Goal: Information Seeking & Learning: Compare options

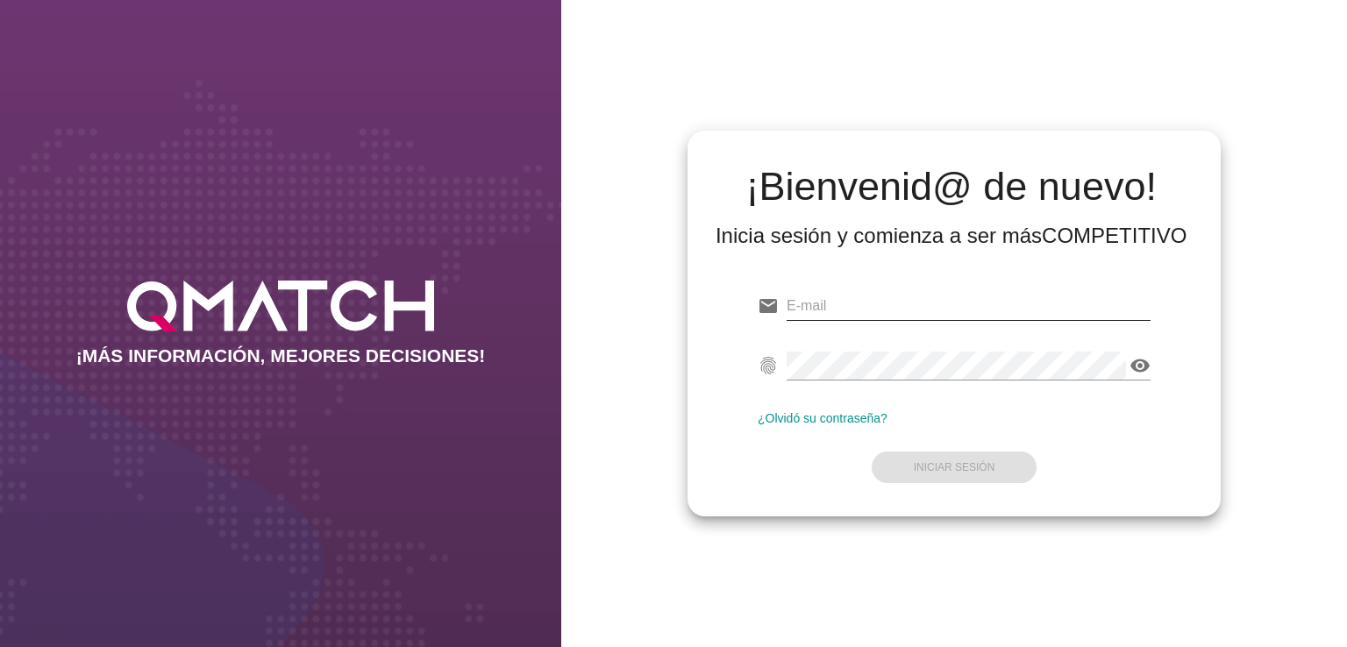
type input "[EMAIL_ADDRESS][PERSON_NAME][DOMAIN_NAME]"
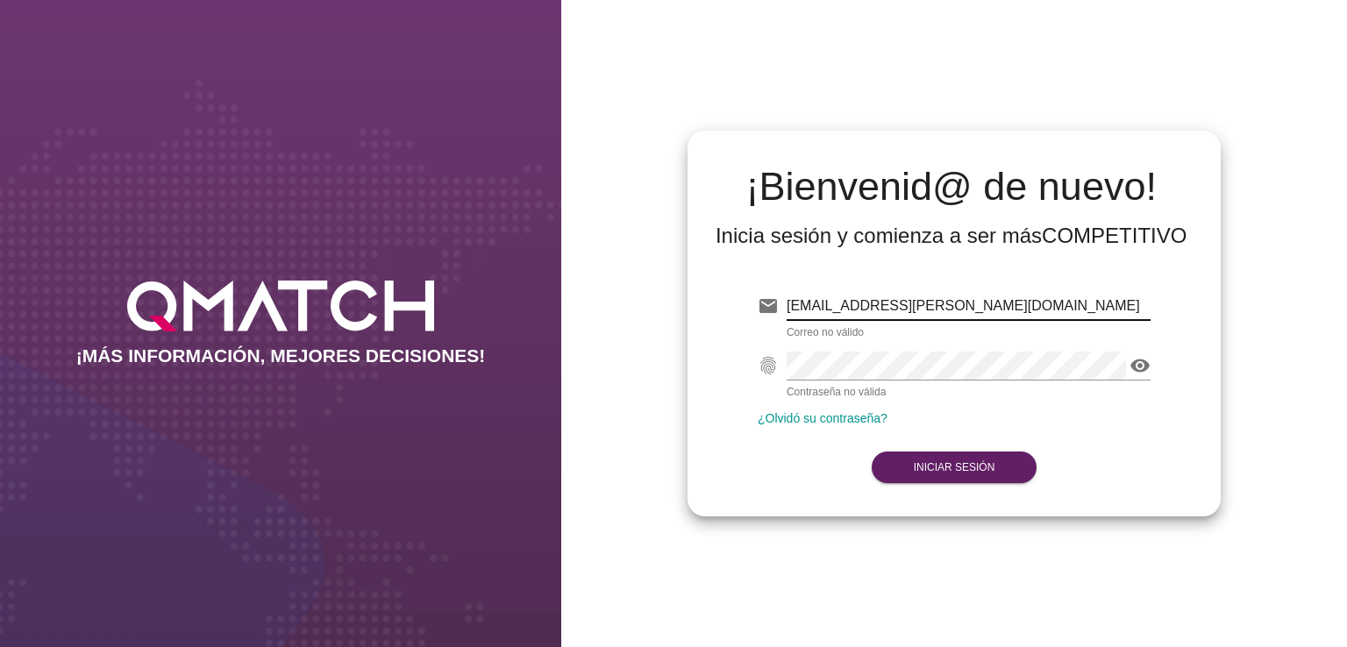
click at [961, 304] on input "margandona@ahumada.cl" at bounding box center [968, 306] width 364 height 28
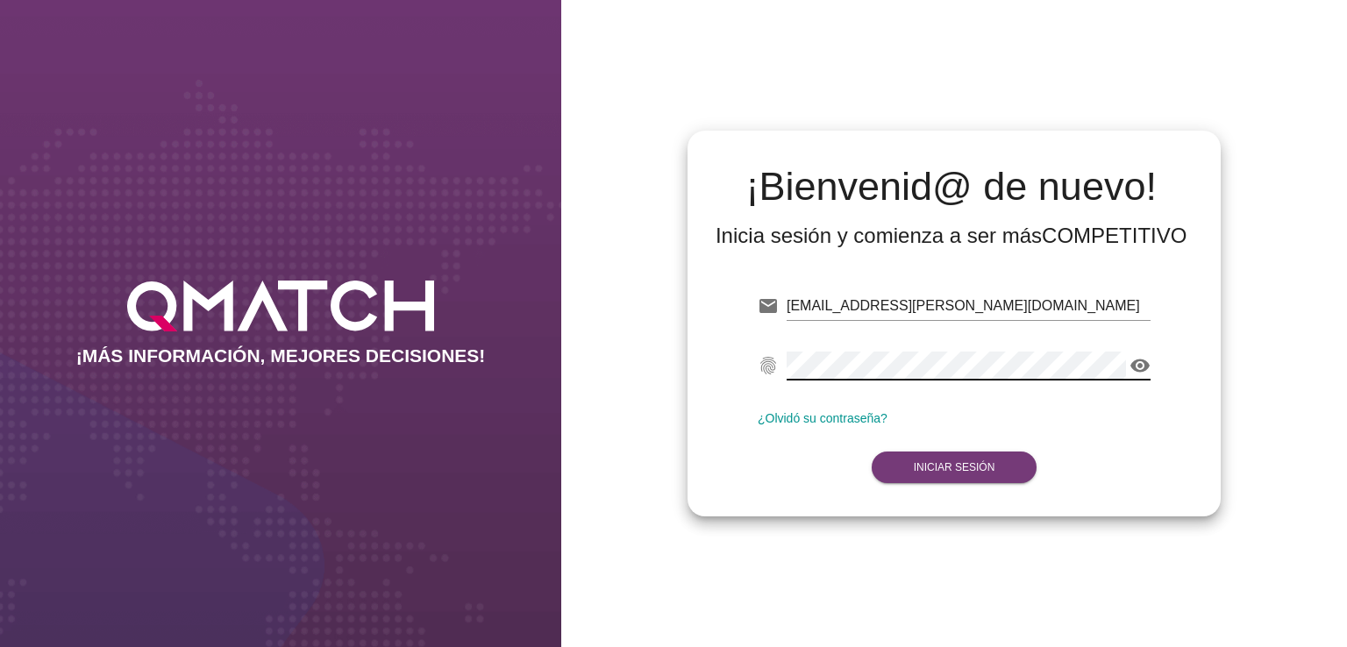
click at [921, 462] on strong "Iniciar Sesión" at bounding box center [955, 467] width 82 height 12
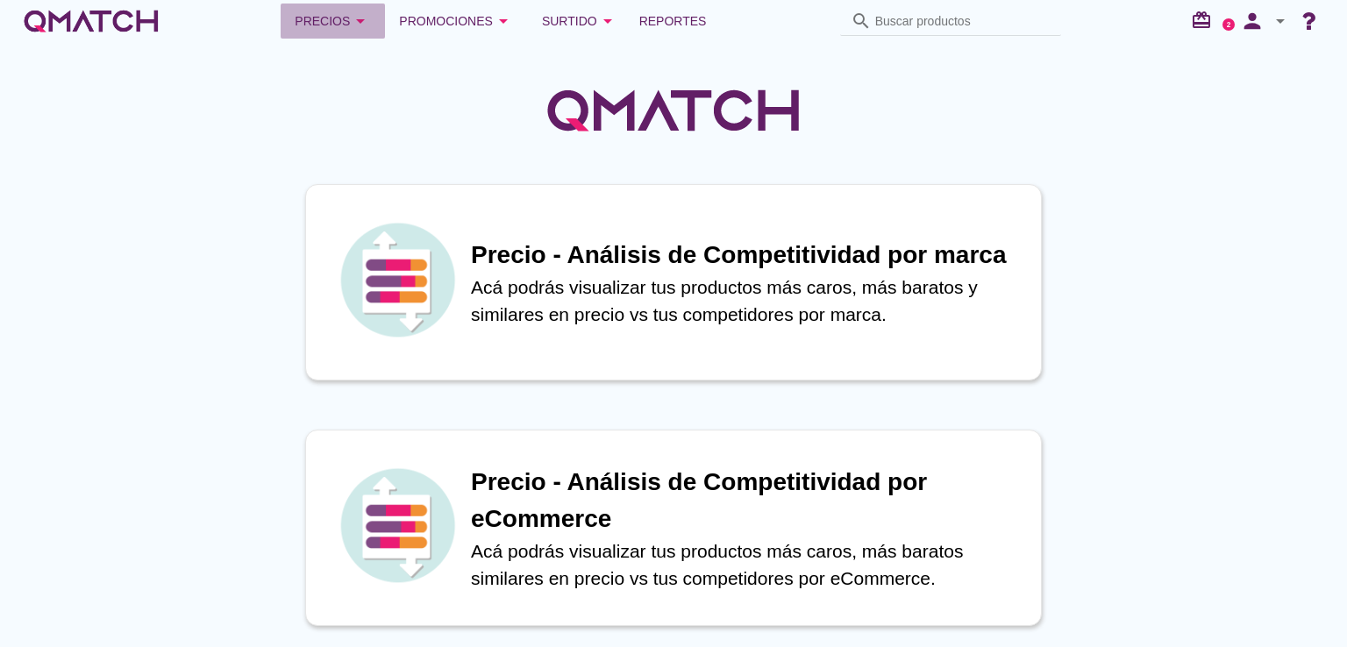
click at [343, 18] on div "Precios arrow_drop_down" at bounding box center [333, 21] width 76 height 21
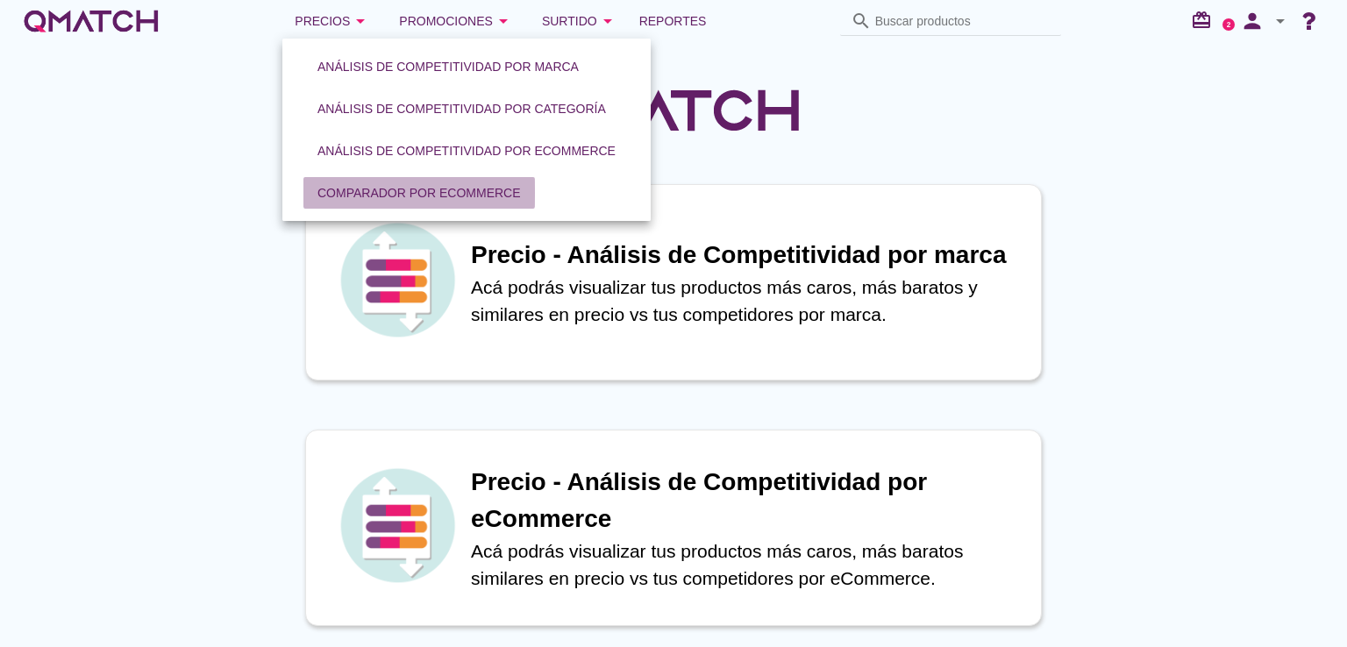
click at [372, 201] on div "Comparador por eCommerce" at bounding box center [418, 193] width 203 height 18
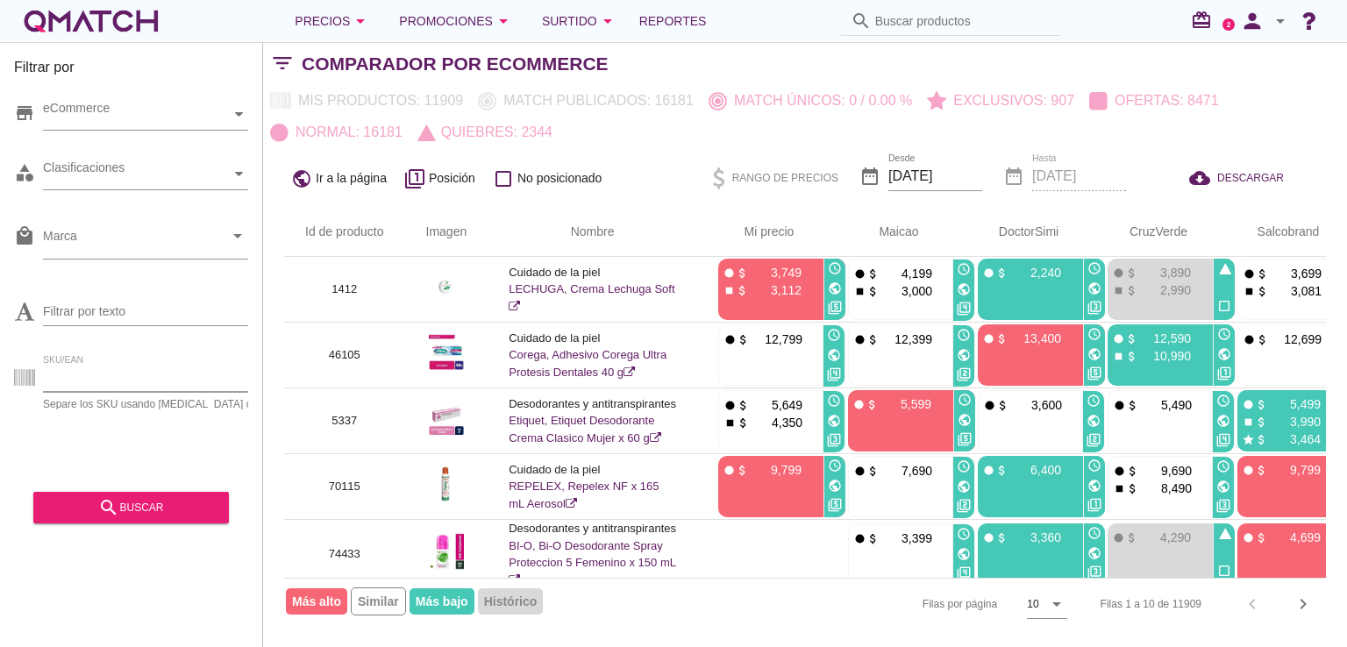
click at [143, 382] on input "SKU/EAN" at bounding box center [160, 378] width 234 height 28
click at [118, 511] on icon "search" at bounding box center [108, 507] width 21 height 21
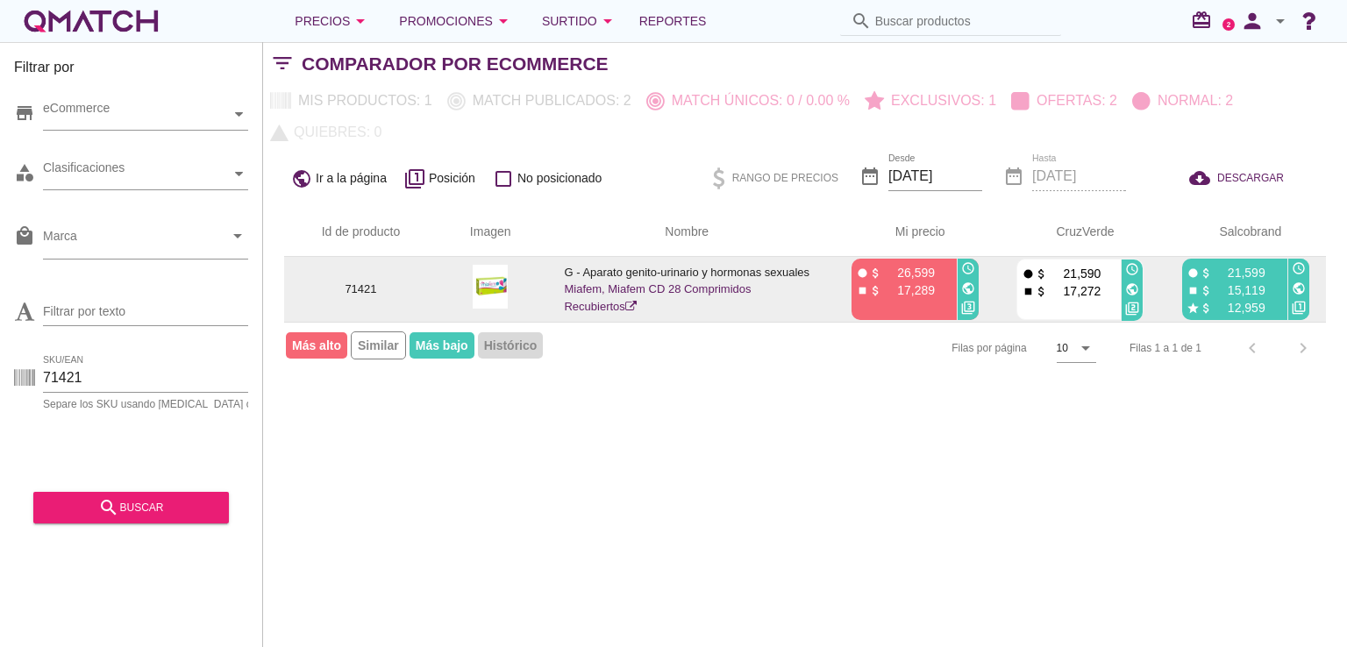
click at [630, 307] on icon at bounding box center [630, 306] width 11 height 11
click at [968, 288] on icon "public" at bounding box center [968, 288] width 14 height 14
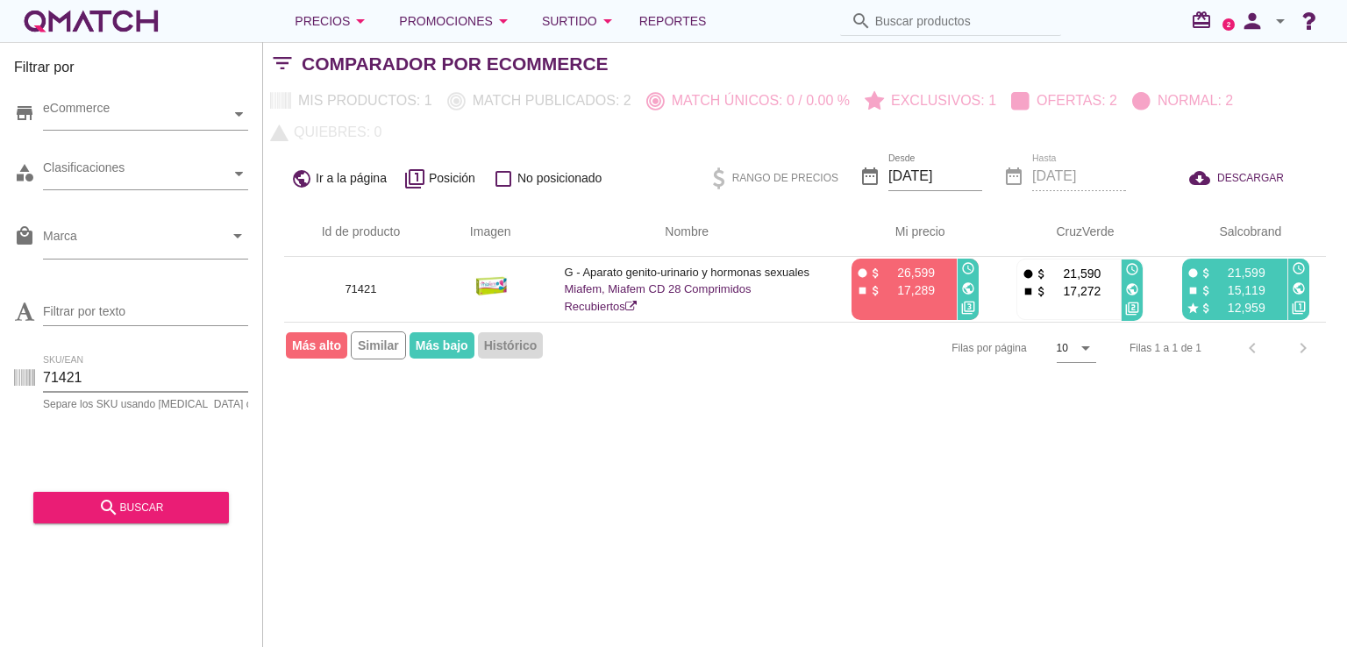
drag, startPoint x: 96, startPoint y: 377, endPoint x: 0, endPoint y: 377, distance: 95.6
click at [0, 377] on div "Filtrar por store eCommerce category Clasificaciones local_mall Marca arrow_dro…" at bounding box center [131, 344] width 263 height 605
click at [123, 498] on div "search buscar" at bounding box center [130, 507] width 167 height 21
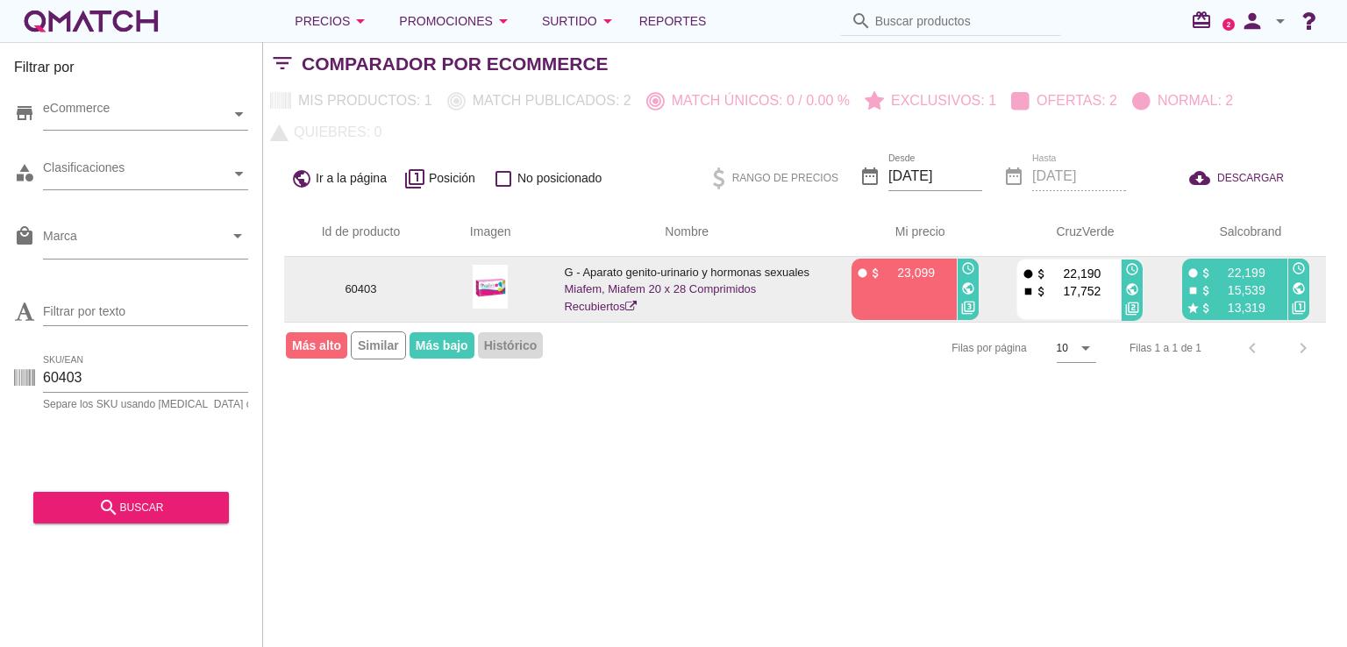
click at [971, 285] on icon "public" at bounding box center [968, 288] width 14 height 14
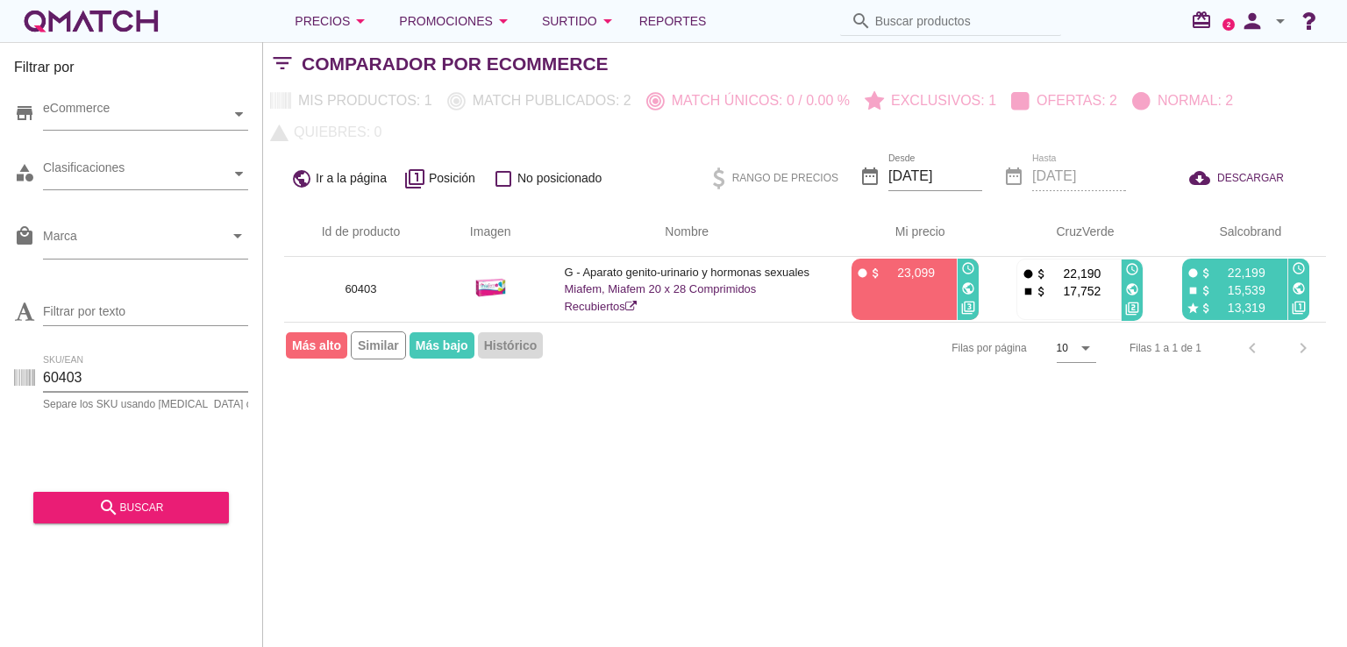
drag, startPoint x: 101, startPoint y: 376, endPoint x: 18, endPoint y: 376, distance: 83.3
click at [18, 376] on div "SKU/EAN 60403 Separe los SKU usando coma o espacio" at bounding box center [131, 381] width 234 height 56
click at [18, 376] on icon at bounding box center [24, 377] width 21 height 21
click at [61, 387] on input "60403" at bounding box center [160, 378] width 234 height 28
click at [91, 380] on input "60403" at bounding box center [160, 378] width 234 height 28
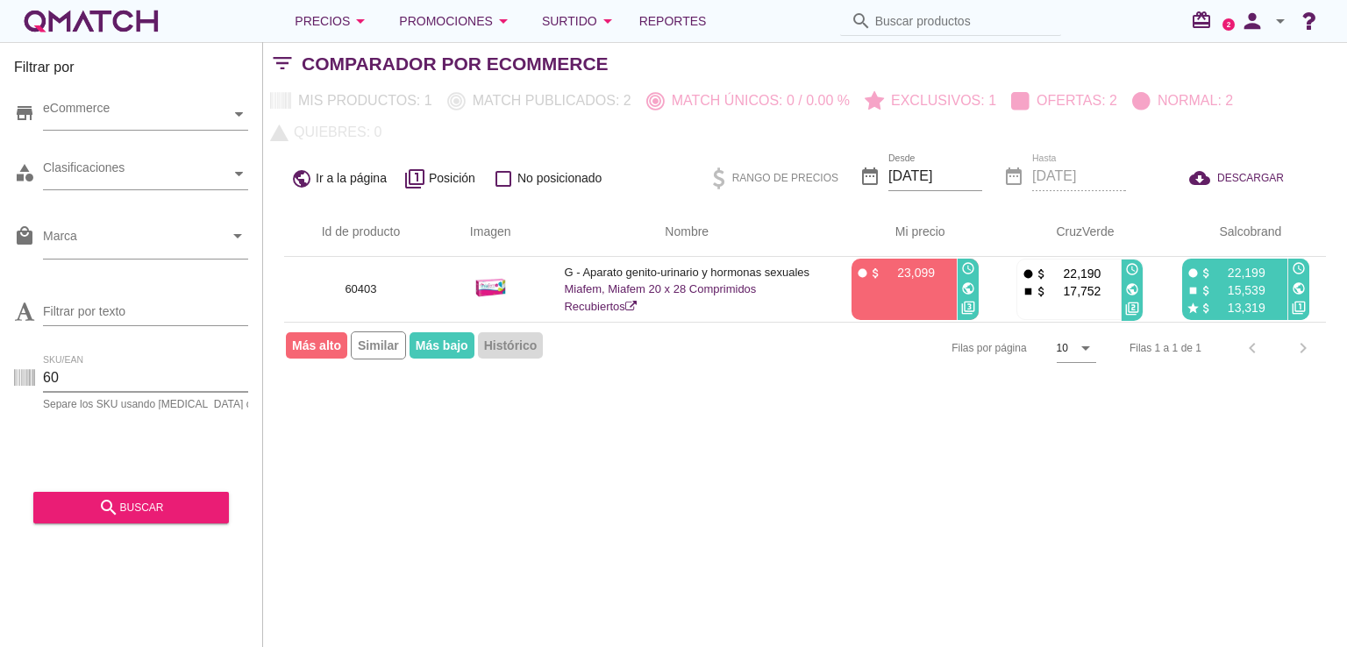
type input "6"
type input "19226"
click at [154, 516] on div "search buscar" at bounding box center [130, 507] width 167 height 21
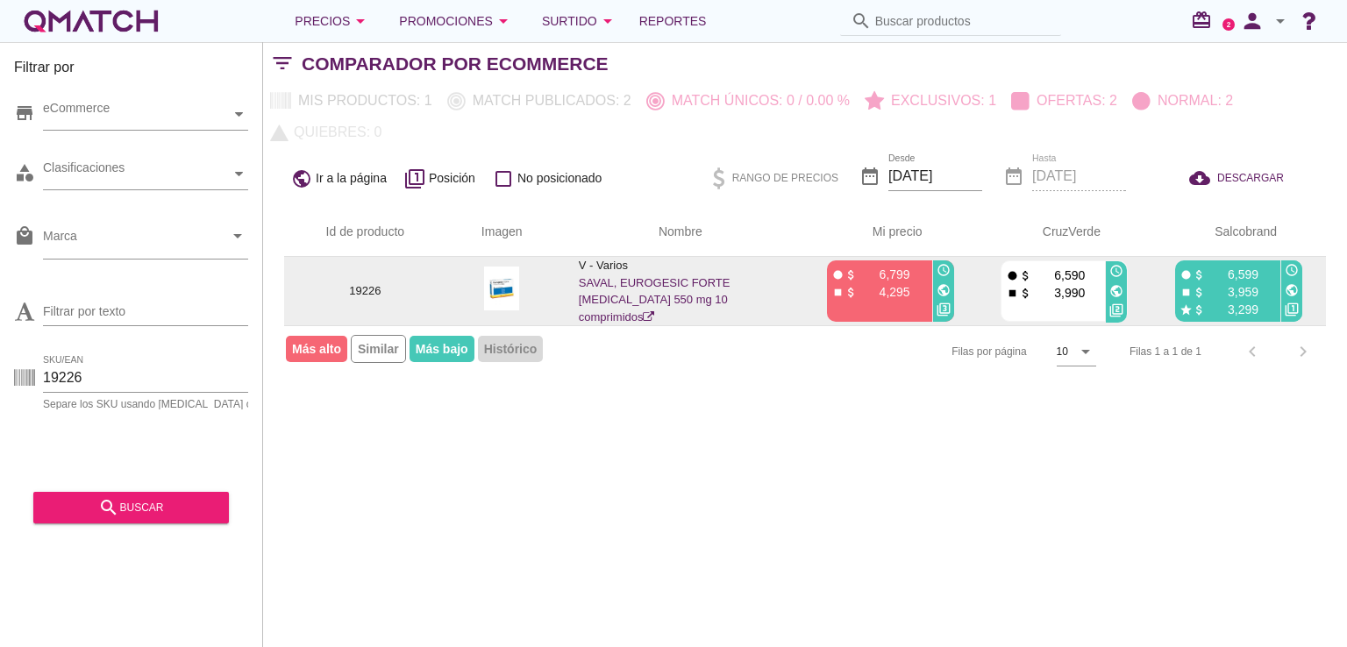
click at [940, 288] on icon "public" at bounding box center [943, 290] width 14 height 14
click at [1111, 292] on icon "public" at bounding box center [1116, 291] width 14 height 14
